Goal: Information Seeking & Learning: Learn about a topic

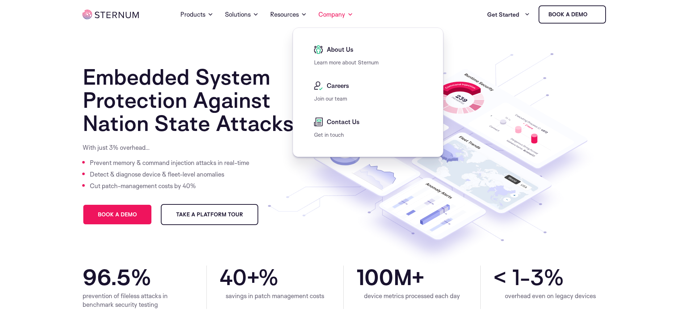
click at [338, 50] on span "About Us" at bounding box center [339, 49] width 29 height 9
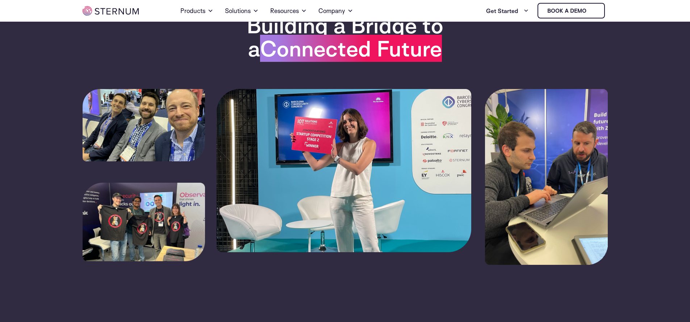
scroll to position [100, 0]
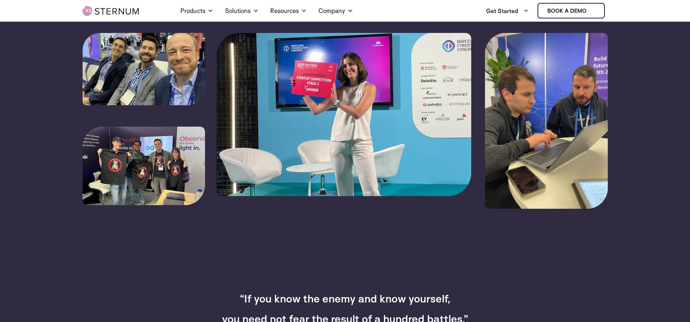
click at [214, 127] on div at bounding box center [345, 157] width 525 height 249
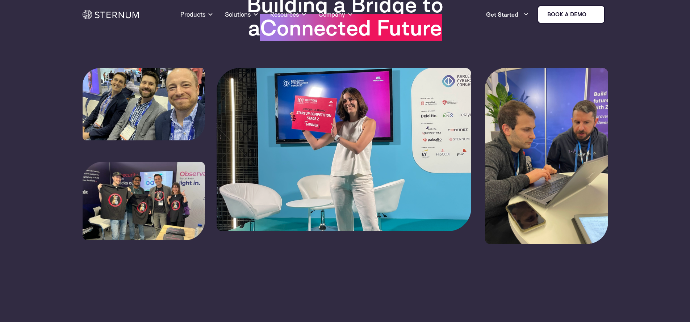
scroll to position [0, 0]
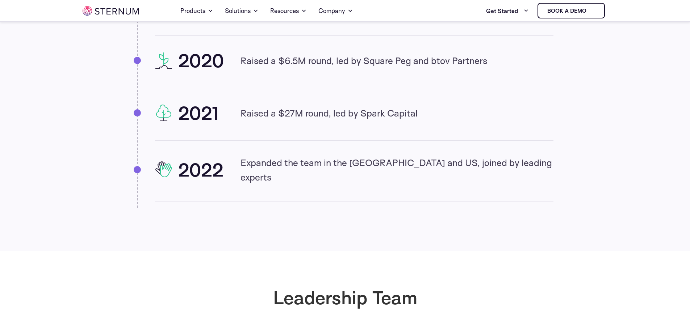
scroll to position [890, 0]
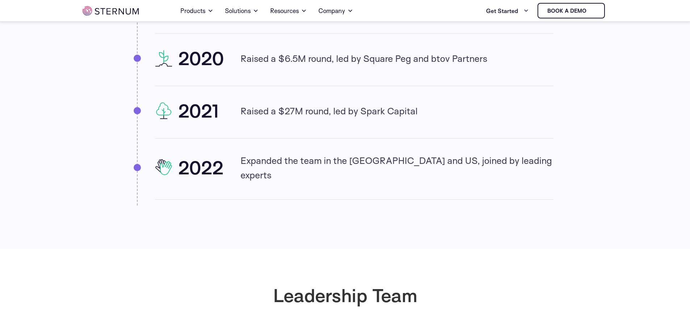
click at [352, 167] on p "Expanded the team in the EU and US, joined by leading experts" at bounding box center [397, 167] width 313 height 29
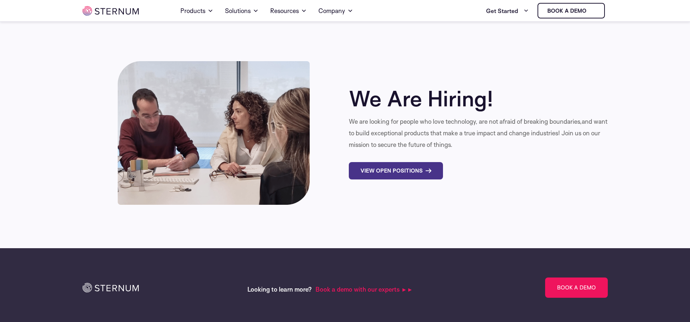
scroll to position [2372, 0]
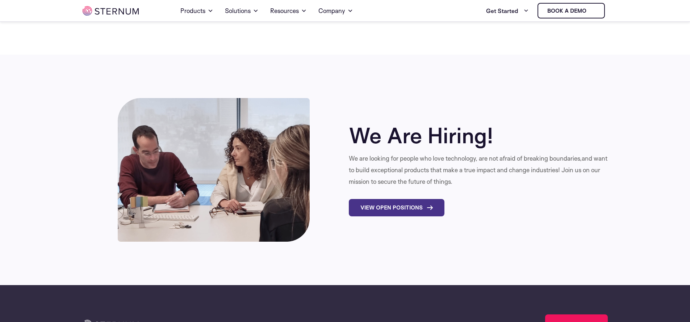
click at [389, 199] on link "View Open Positions" at bounding box center [397, 207] width 96 height 17
